Goal: Task Accomplishment & Management: Use online tool/utility

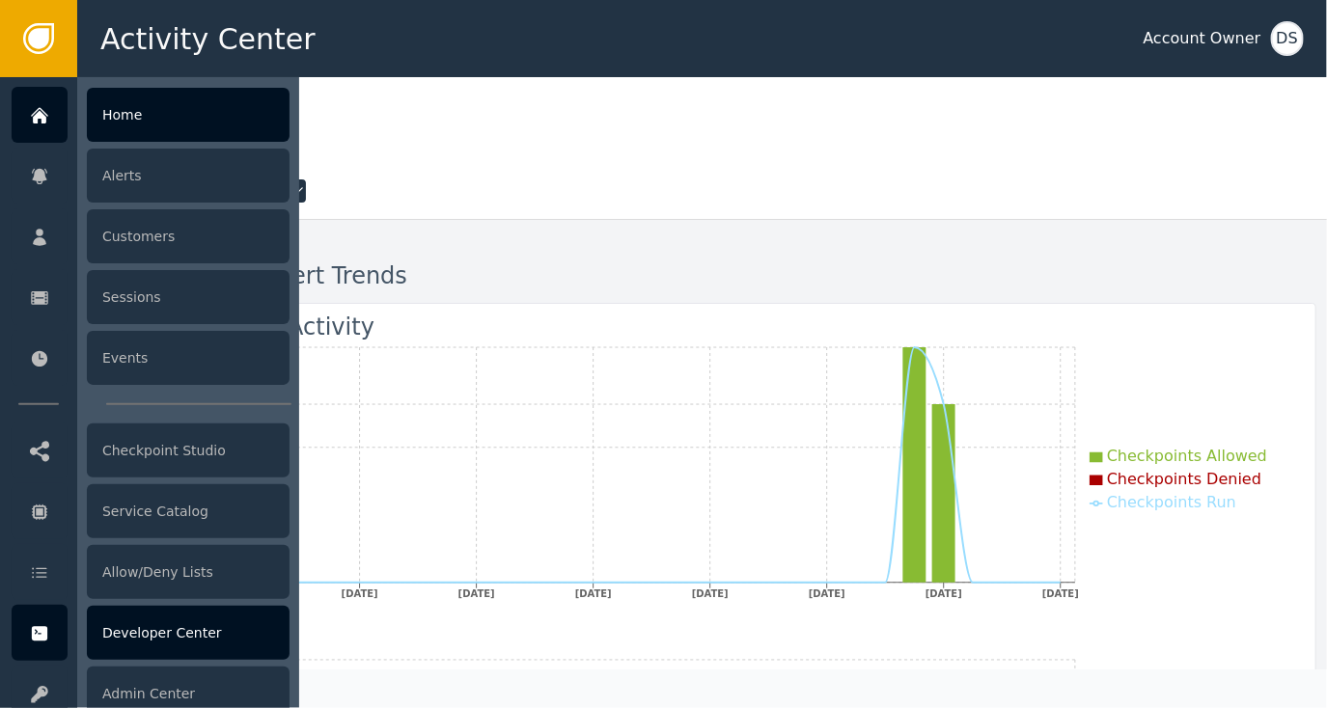
click at [170, 627] on div "Developer Center" at bounding box center [188, 633] width 203 height 54
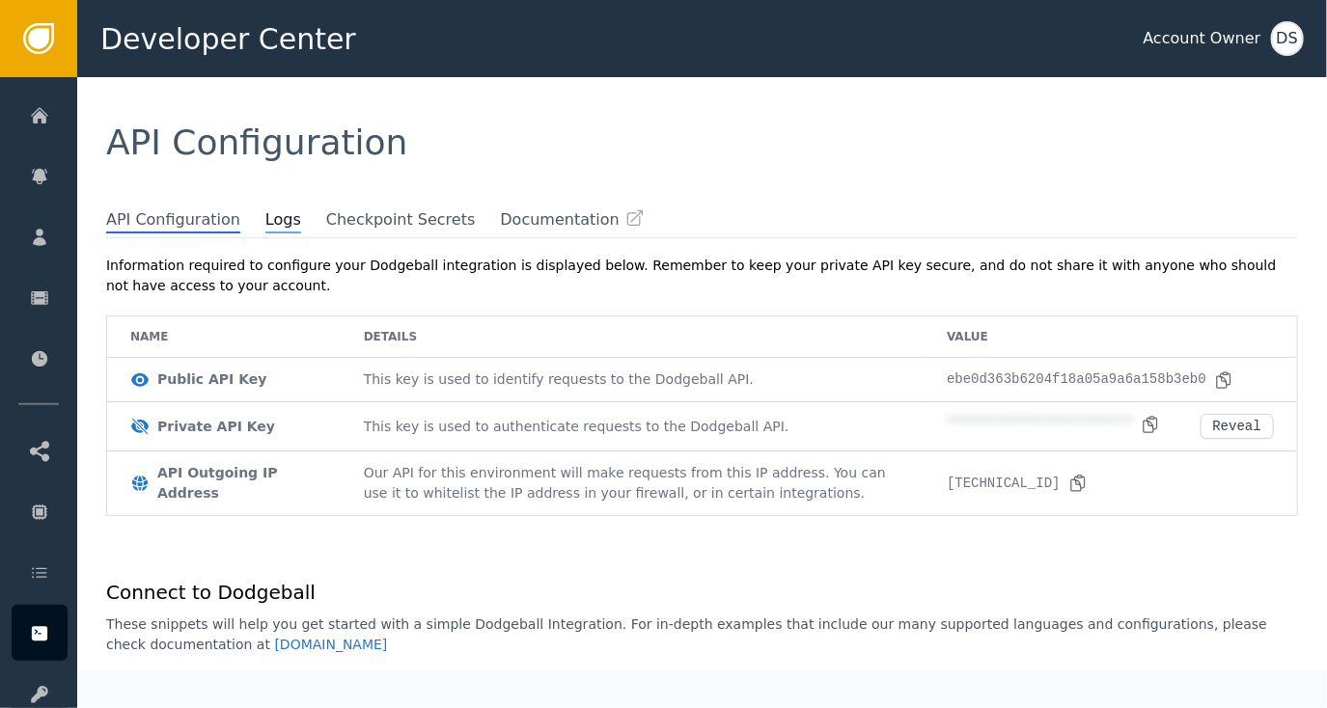
click at [265, 219] on span "Logs" at bounding box center [283, 220] width 36 height 25
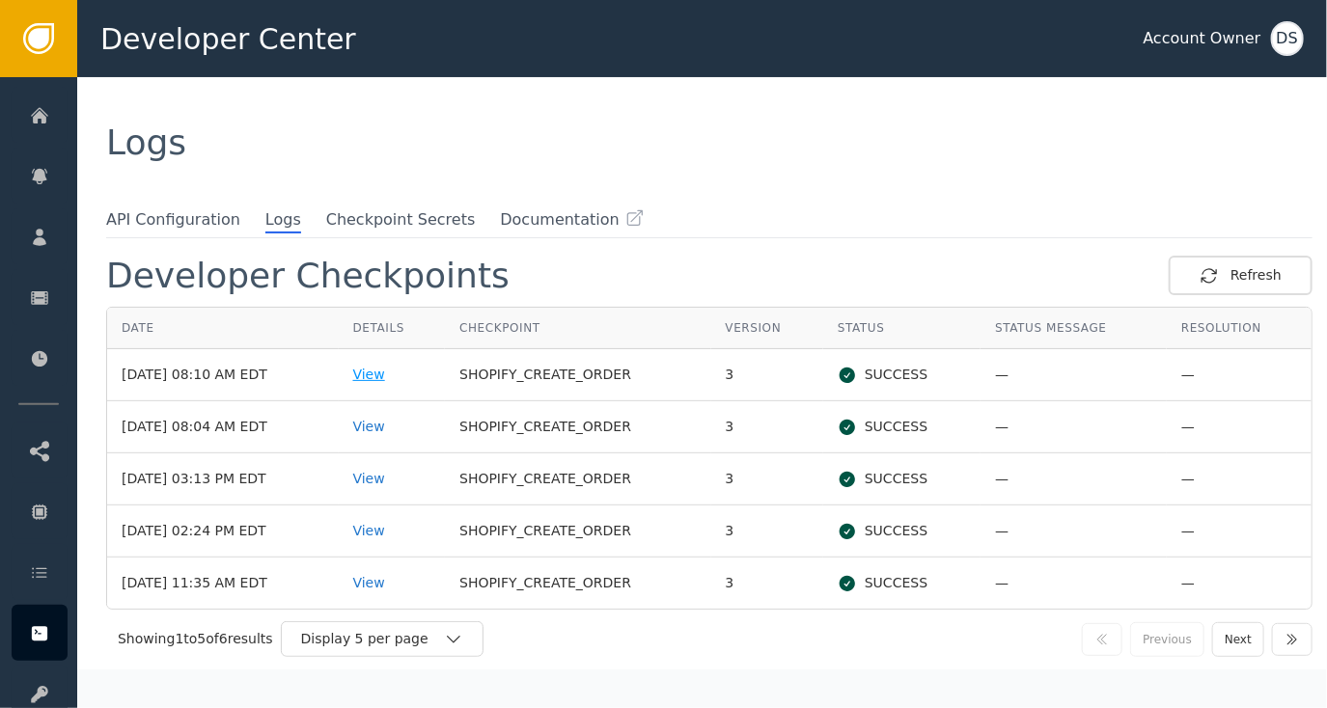
click at [391, 372] on div "View" at bounding box center [392, 375] width 78 height 20
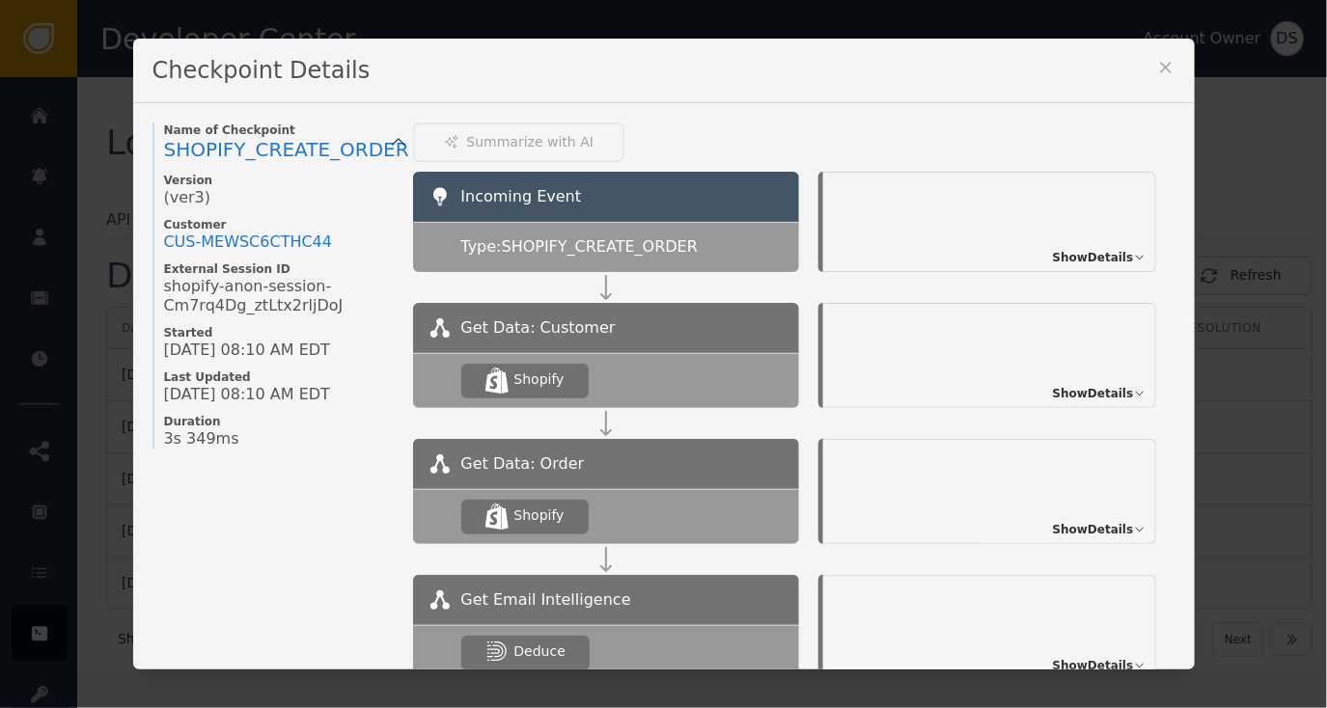
click at [1071, 261] on span "Show Details" at bounding box center [1093, 257] width 81 height 17
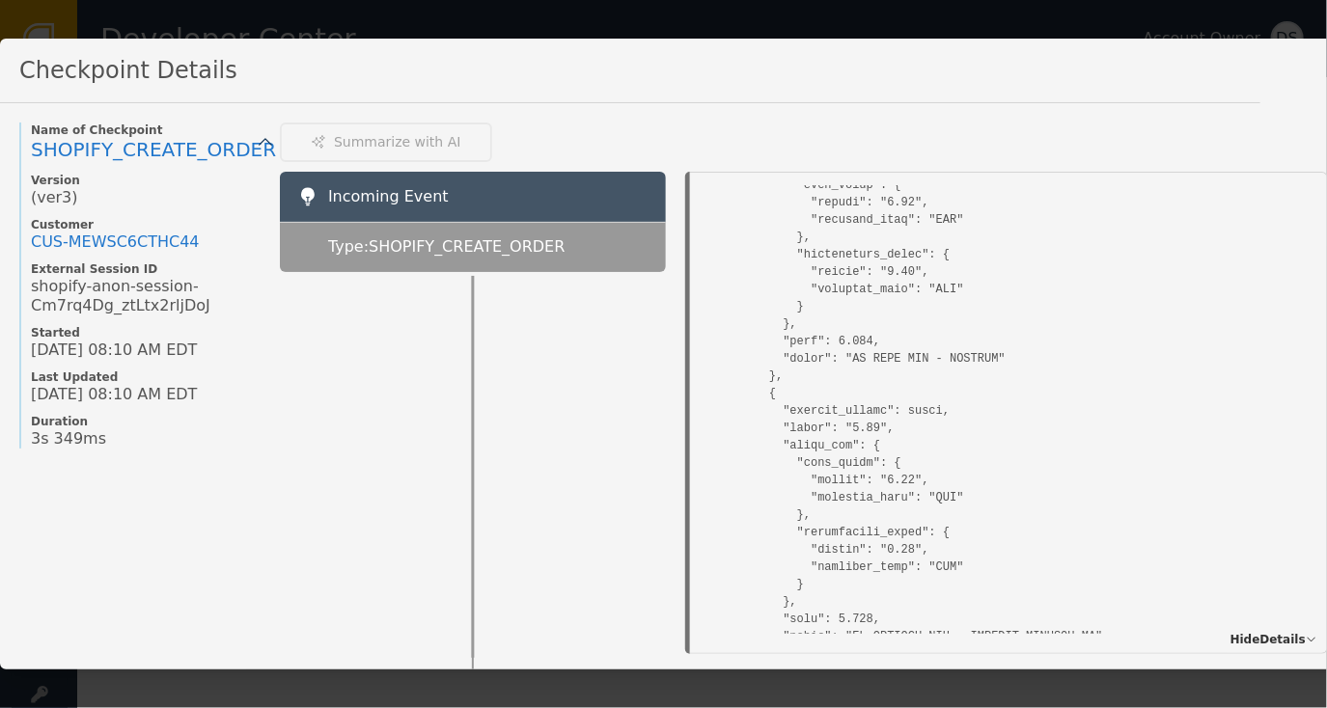
scroll to position [9841, 0]
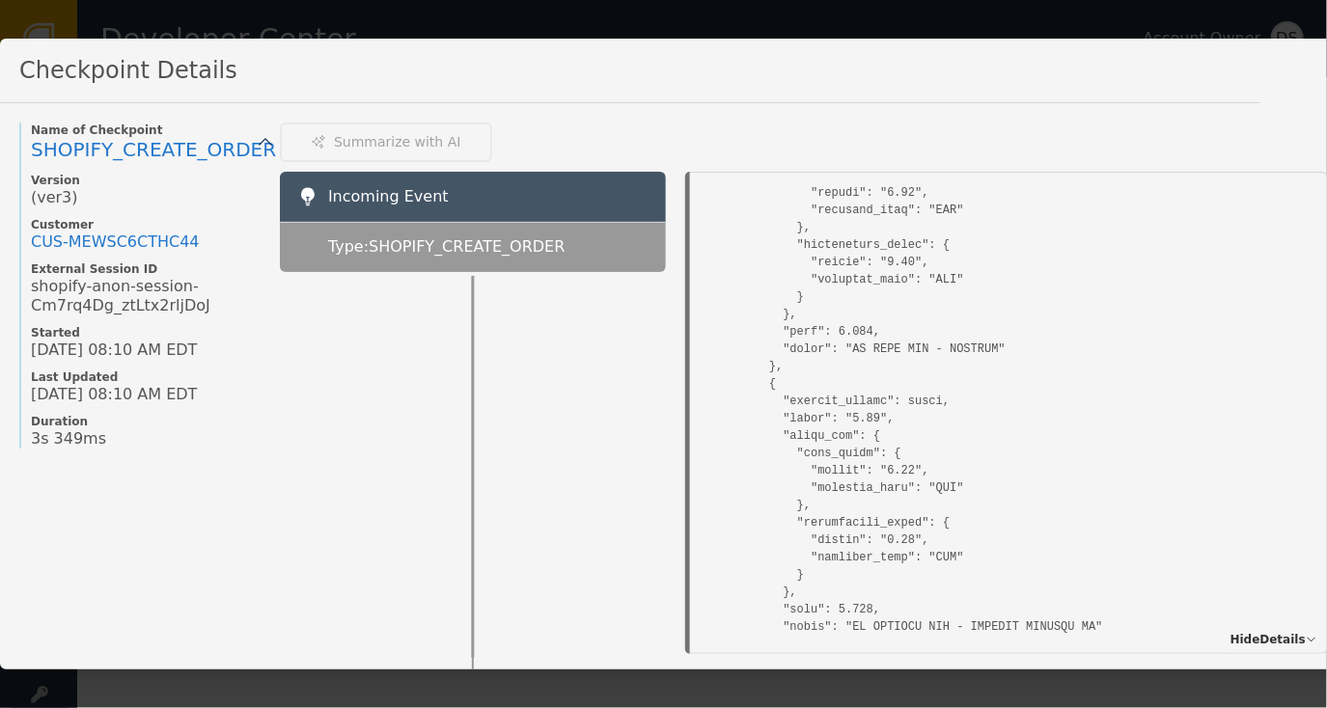
click at [523, 370] on div at bounding box center [473, 463] width 386 height 382
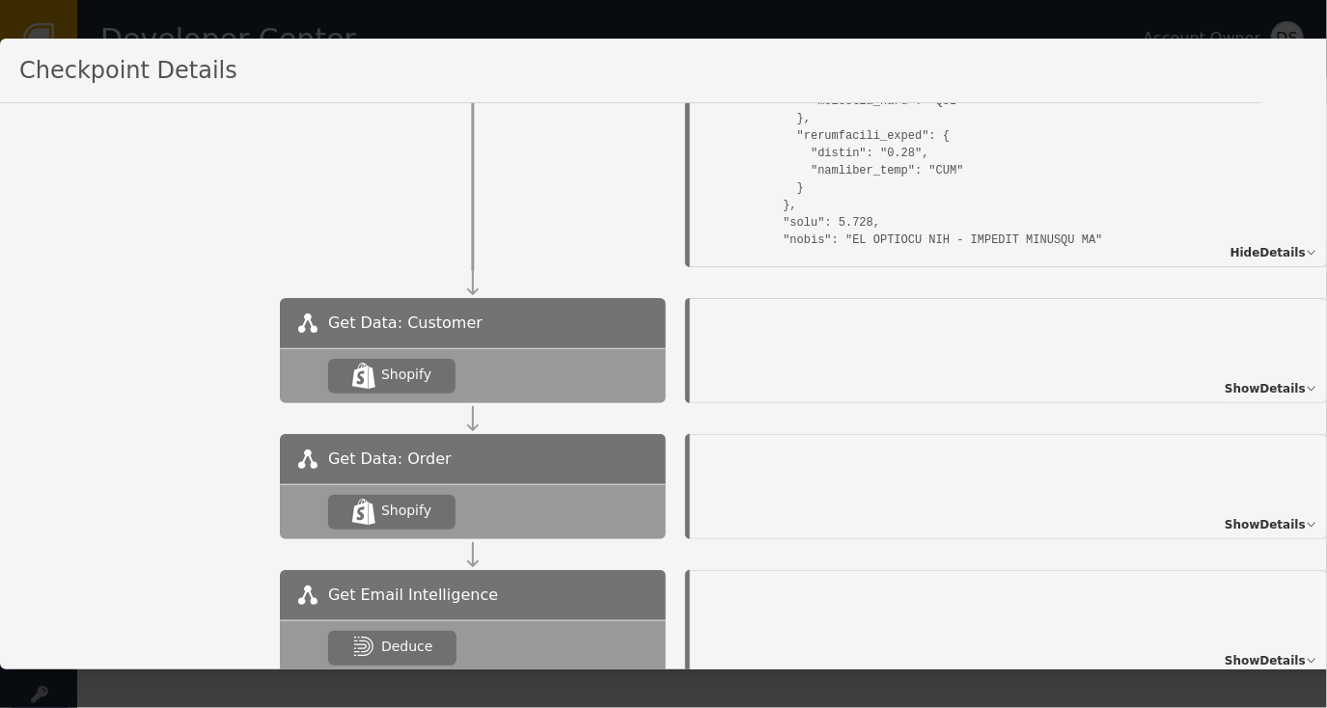
scroll to position [386, 0]
click at [1283, 381] on span "Show Details" at bounding box center [1264, 389] width 81 height 17
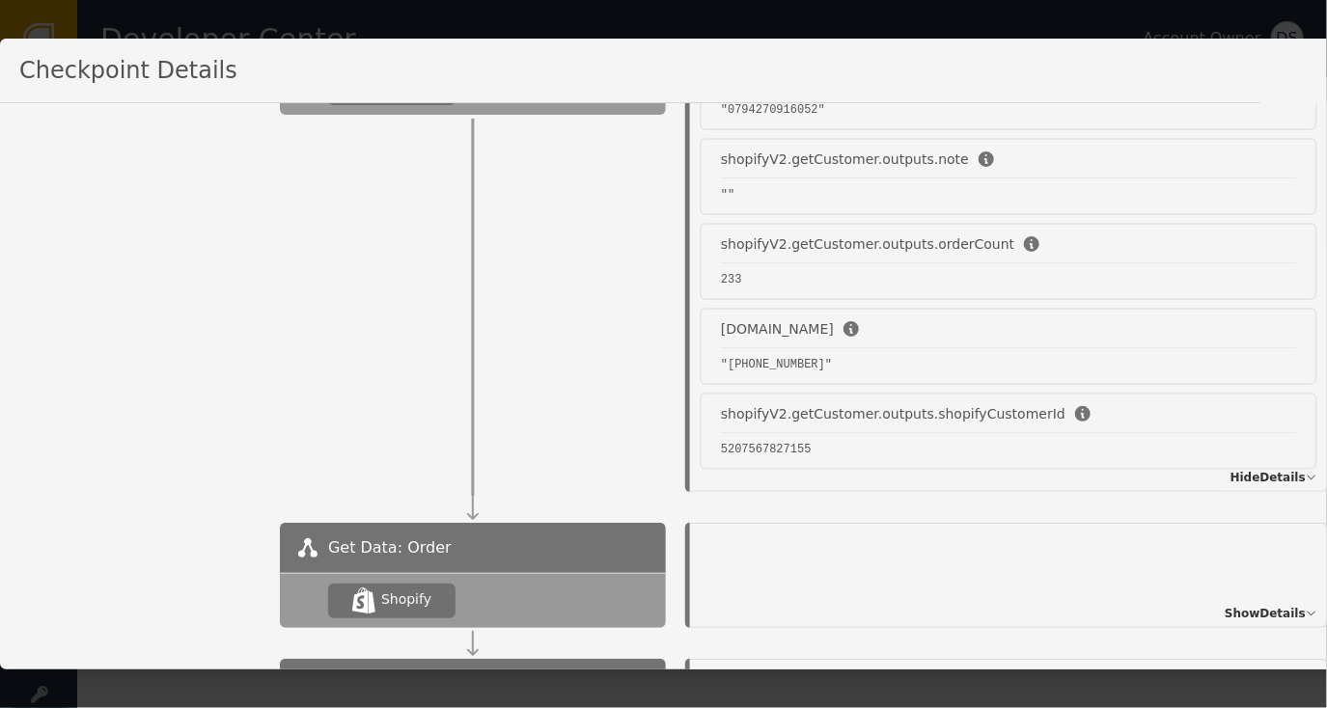
scroll to position [5579, 0]
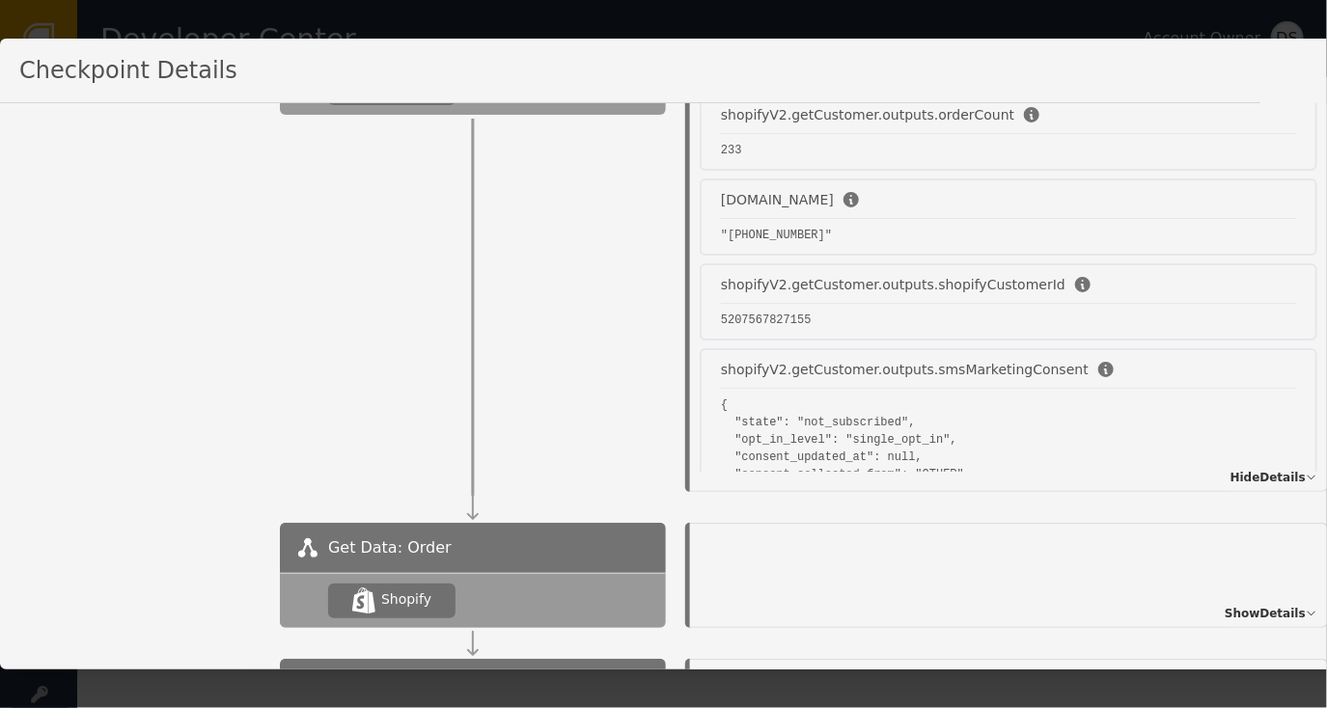
click at [1270, 611] on span "Show Details" at bounding box center [1264, 613] width 81 height 17
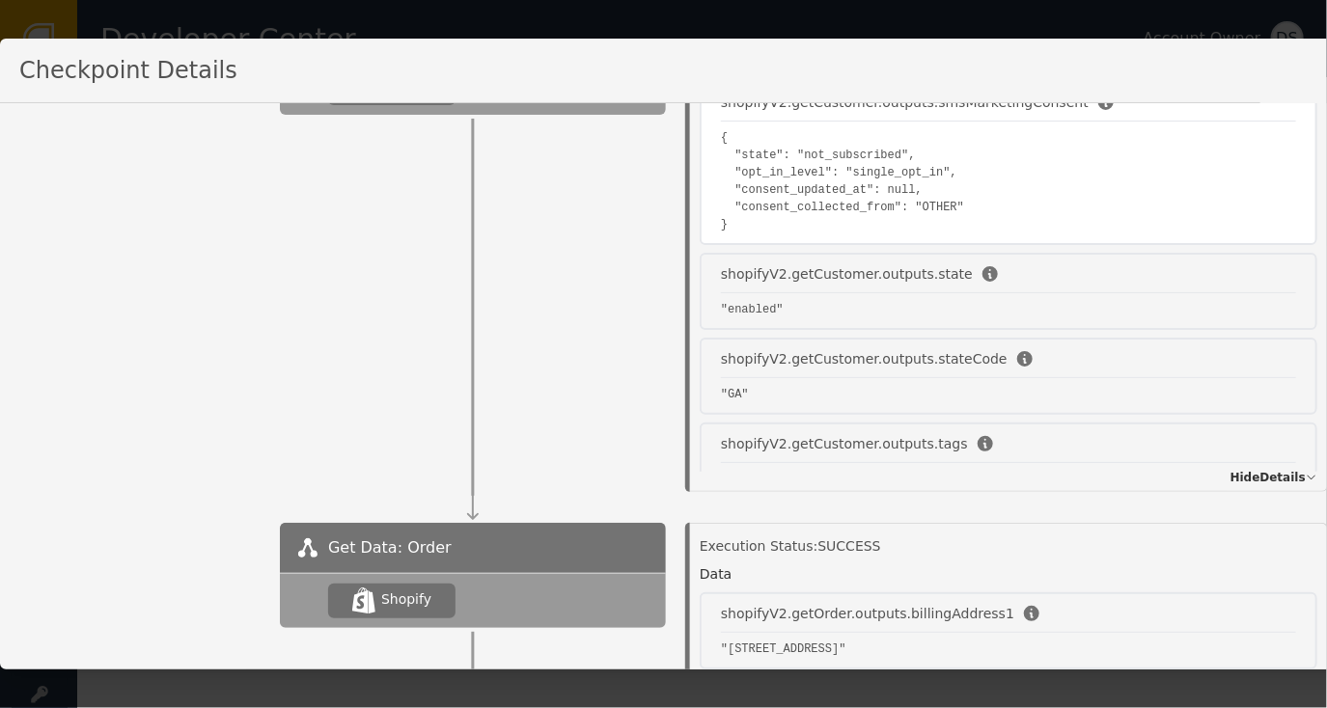
scroll to position [5965, 0]
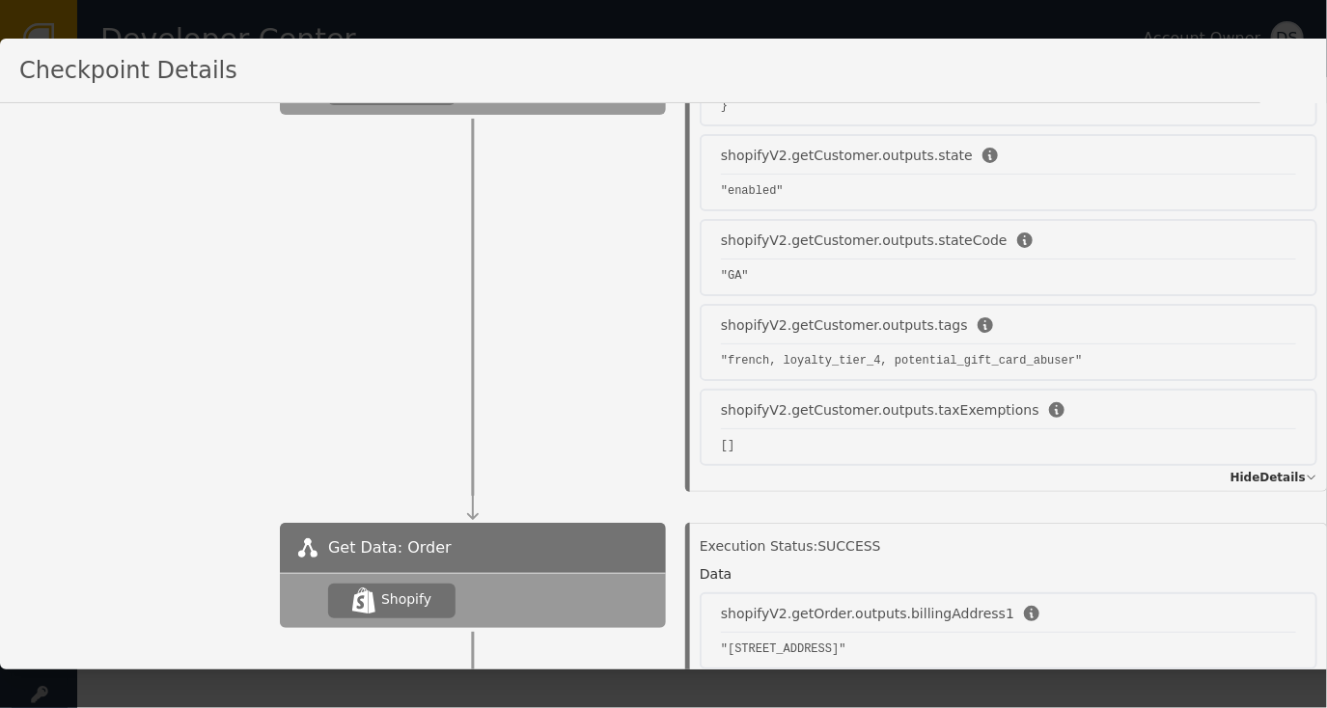
click at [1144, 546] on div "Execution Status: SUCCESS" at bounding box center [1007, 546] width 617 height 20
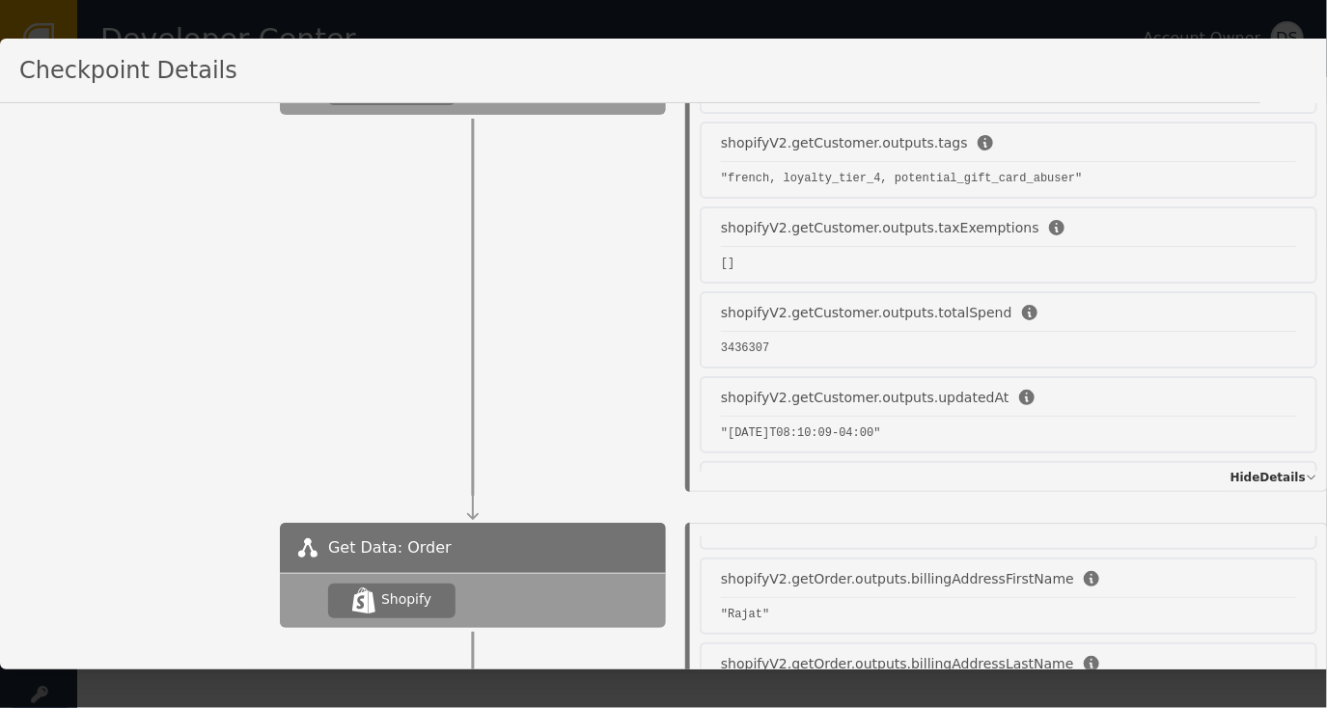
scroll to position [6175, 0]
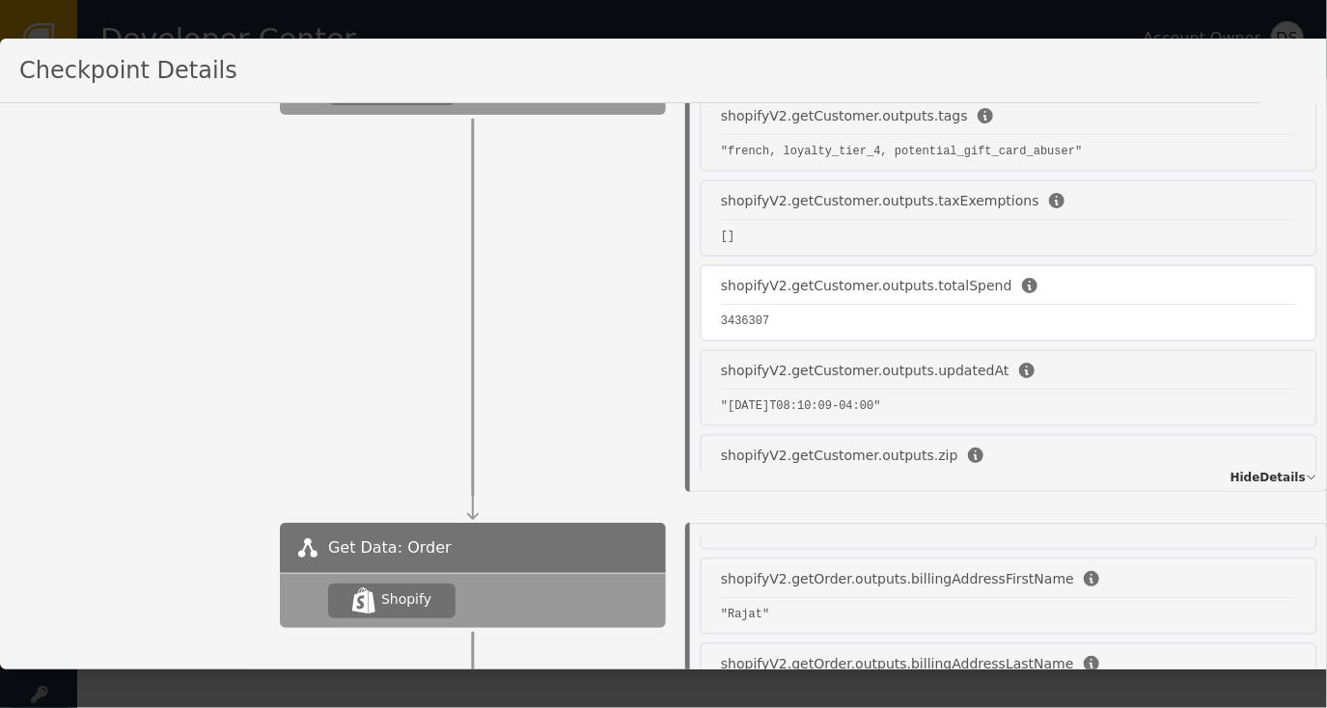
click at [853, 276] on div "shopifyV2.getCustomer.outputs.totalSpend" at bounding box center [866, 286] width 291 height 20
drag, startPoint x: 776, startPoint y: 282, endPoint x: 699, endPoint y: 282, distance: 77.2
click at [699, 282] on div "shopifyV2.getCustomer.outputs.totalSpend 3436307" at bounding box center [1007, 302] width 617 height 77
drag, startPoint x: 699, startPoint y: 282, endPoint x: 859, endPoint y: 271, distance: 160.5
click at [859, 313] on pre "3436307" at bounding box center [1008, 321] width 575 height 17
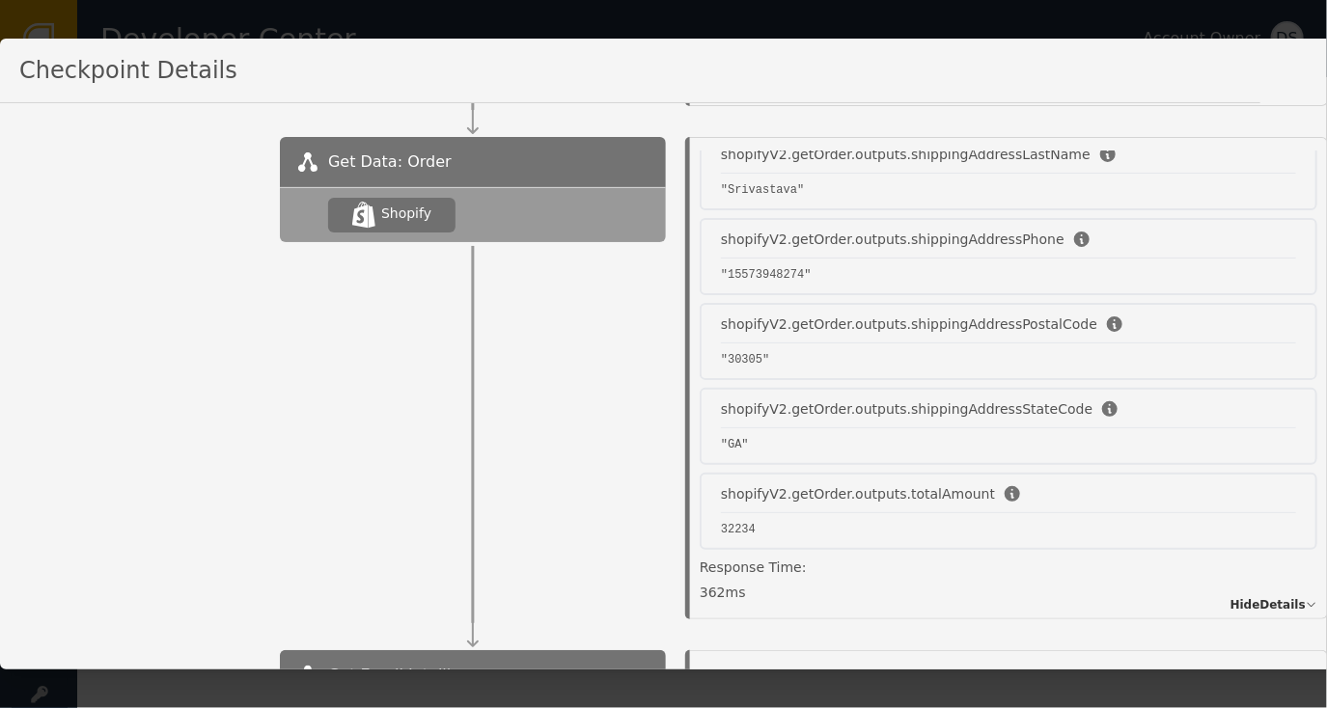
scroll to position [2150, 0]
click at [565, 445] on div at bounding box center [473, 430] width 386 height 377
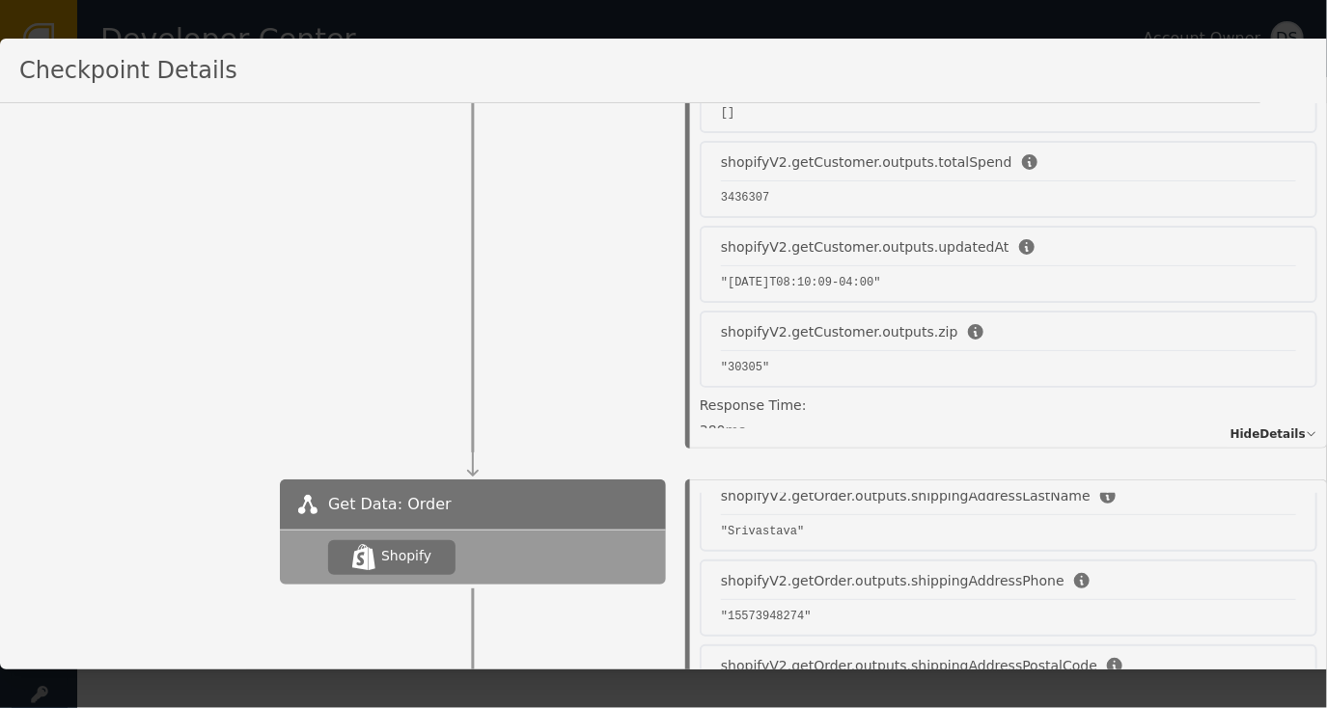
scroll to position [707, 0]
